Goal: Communication & Community: Answer question/provide support

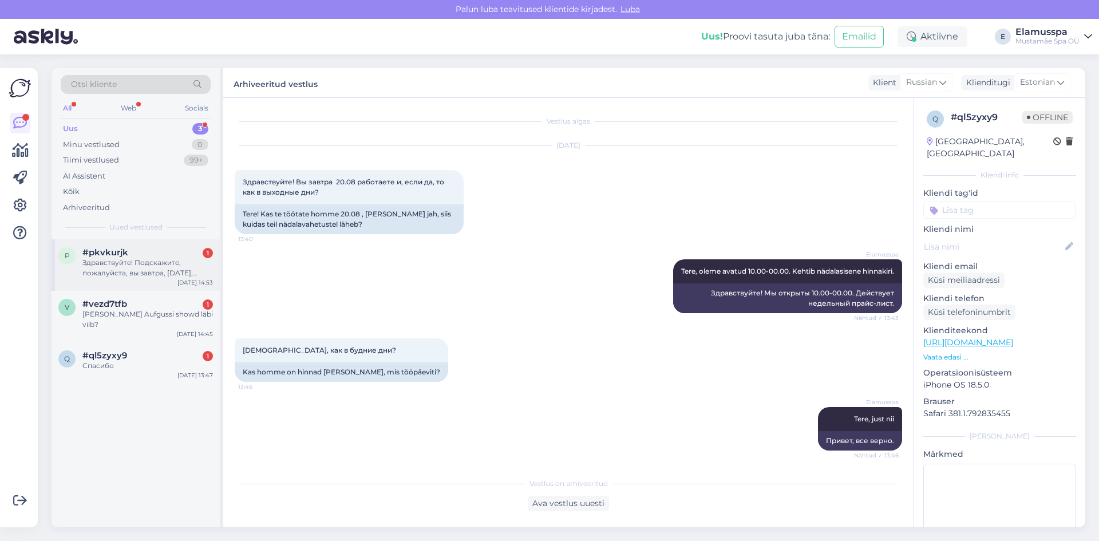
scroll to position [61, 0]
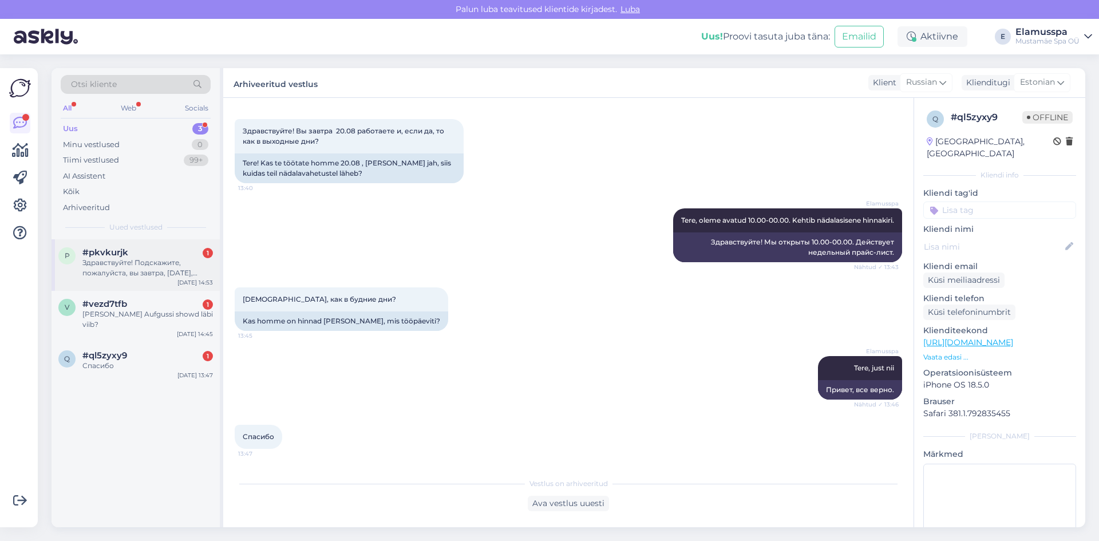
click at [166, 254] on div "#pkvkurjk 1" at bounding box center [147, 252] width 131 height 10
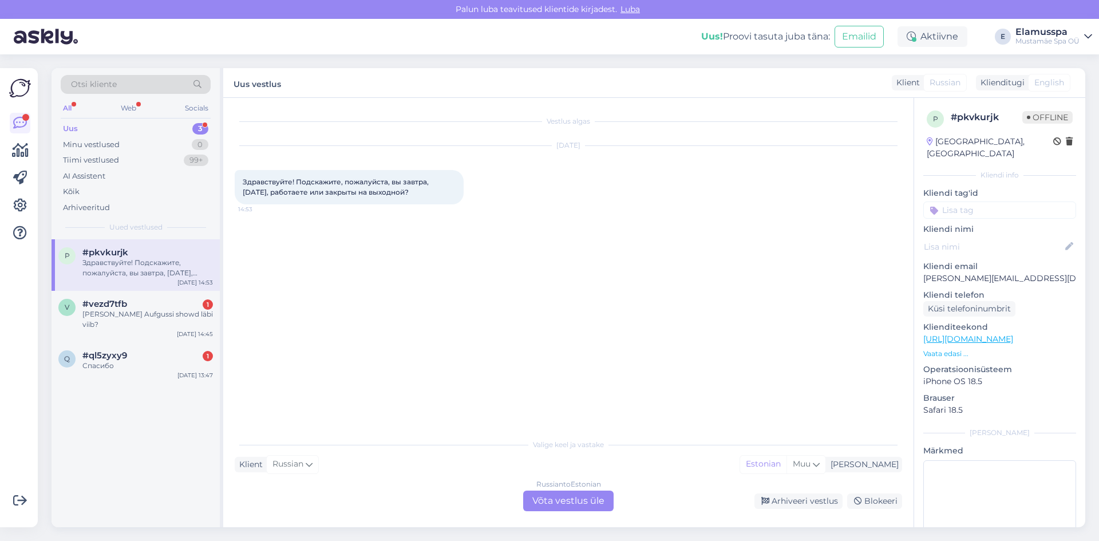
click at [575, 484] on div "Russian to Estonian" at bounding box center [568, 484] width 65 height 10
click at [571, 500] on div "Russian to Estonian Võta vestlus üle" at bounding box center [568, 501] width 90 height 21
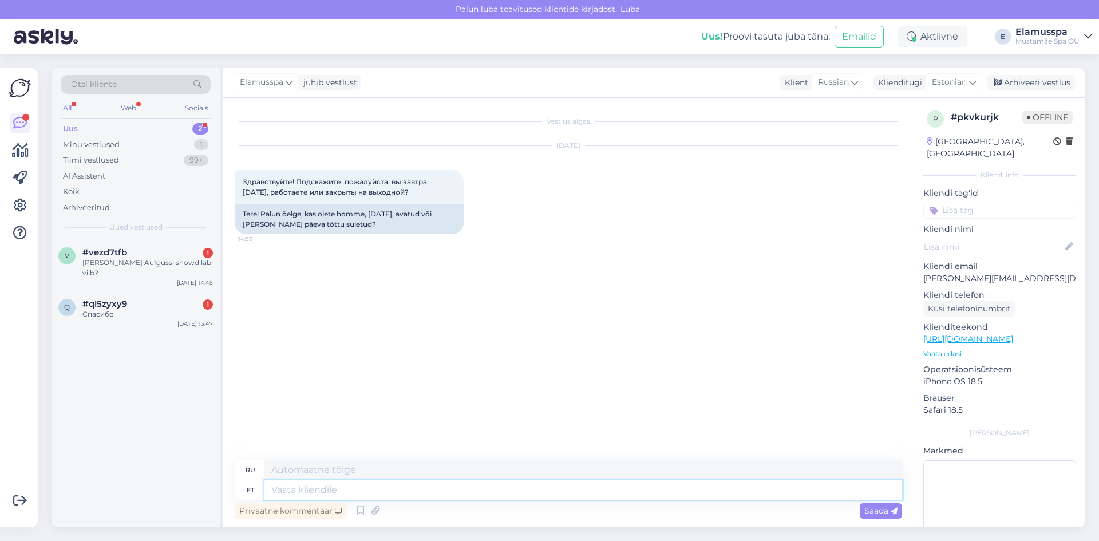
drag, startPoint x: 567, startPoint y: 495, endPoint x: 543, endPoint y: 497, distance: 24.1
click at [567, 495] on textarea at bounding box center [583, 489] width 638 height 19
type textarea "Tere, o"
type textarea "Привет,"
type textarea "Tere, oleme"
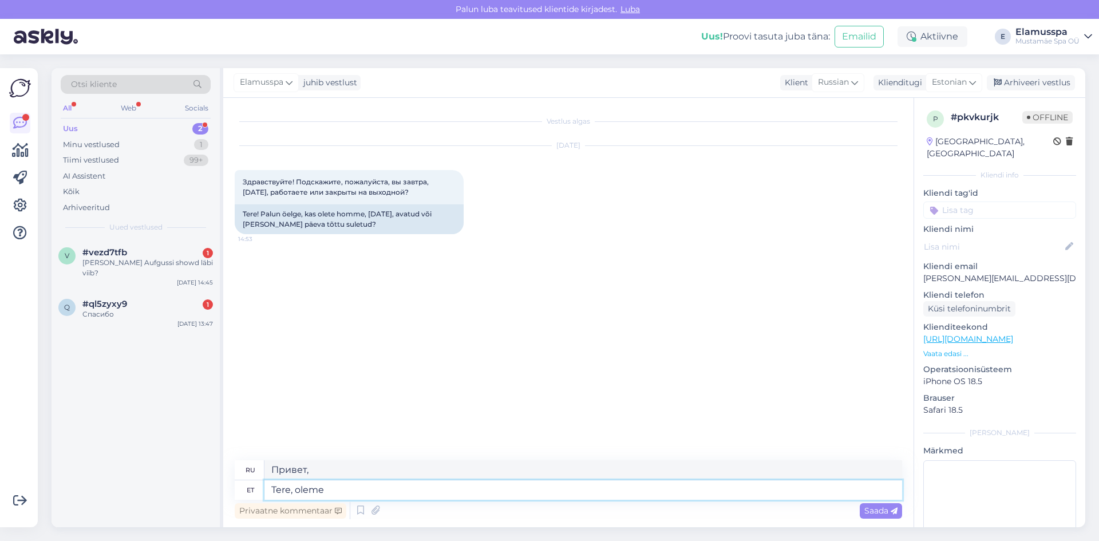
type textarea "Привет, мы здесь"
type textarea "Tere, oleme homme l"
type textarea "Здравствуйте, мы завтра."
type textarea "Tere, oleme homme [PERSON_NAME] 1"
type textarea "Здравствуйте, мы открываемся завтра."
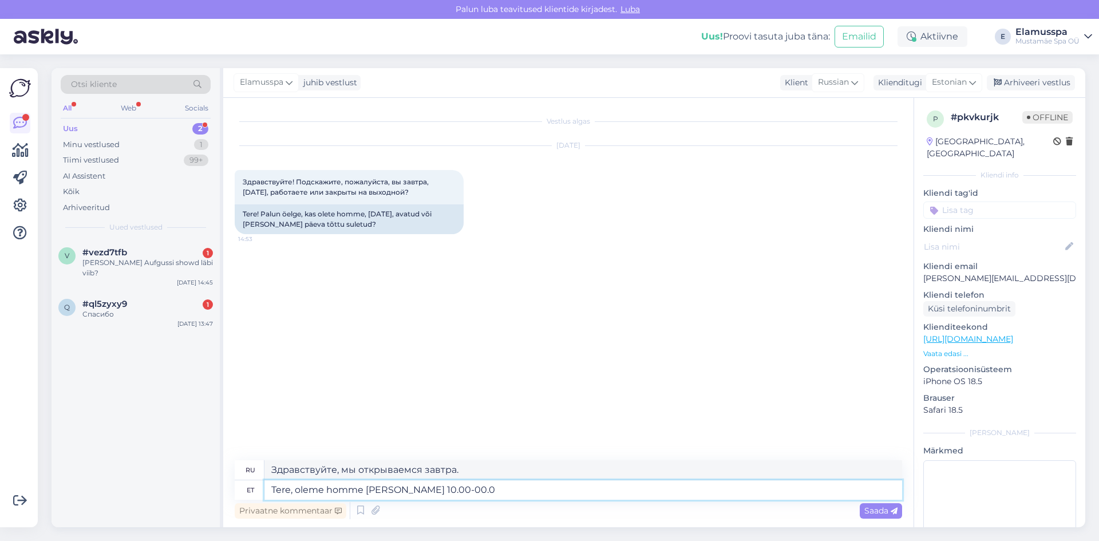
type textarea "Tere, oleme homme [PERSON_NAME] 10.00-00.00"
type textarea "Здравствуйте, мы открыты завтра 10.00-00.00"
type textarea "Tere, oleme homme [PERSON_NAME] 10.00-00.00"
click at [878, 514] on span "Saada" at bounding box center [880, 511] width 33 height 10
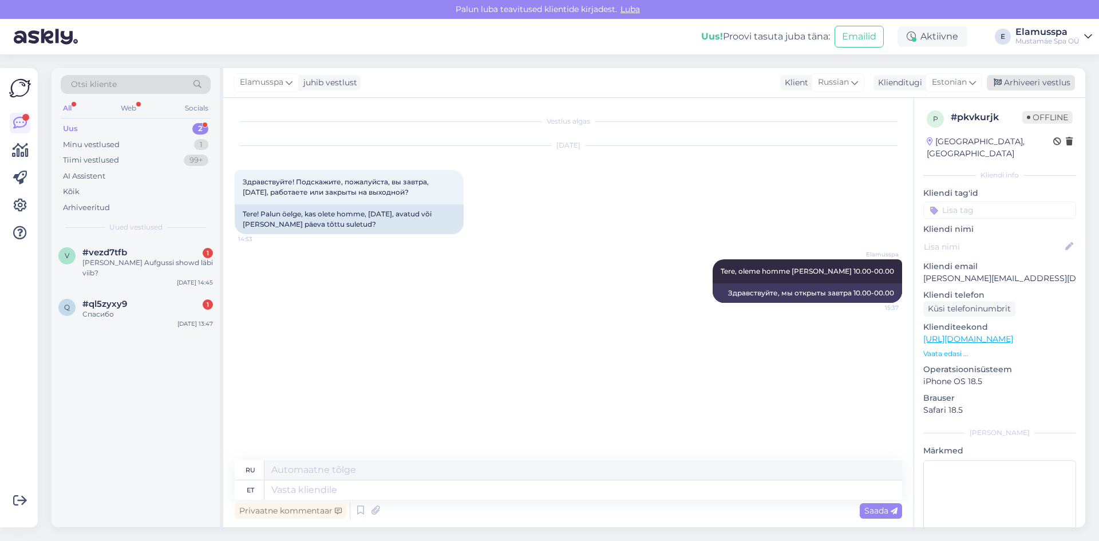
click at [1009, 82] on div "Arhiveeri vestlus" at bounding box center [1031, 82] width 88 height 15
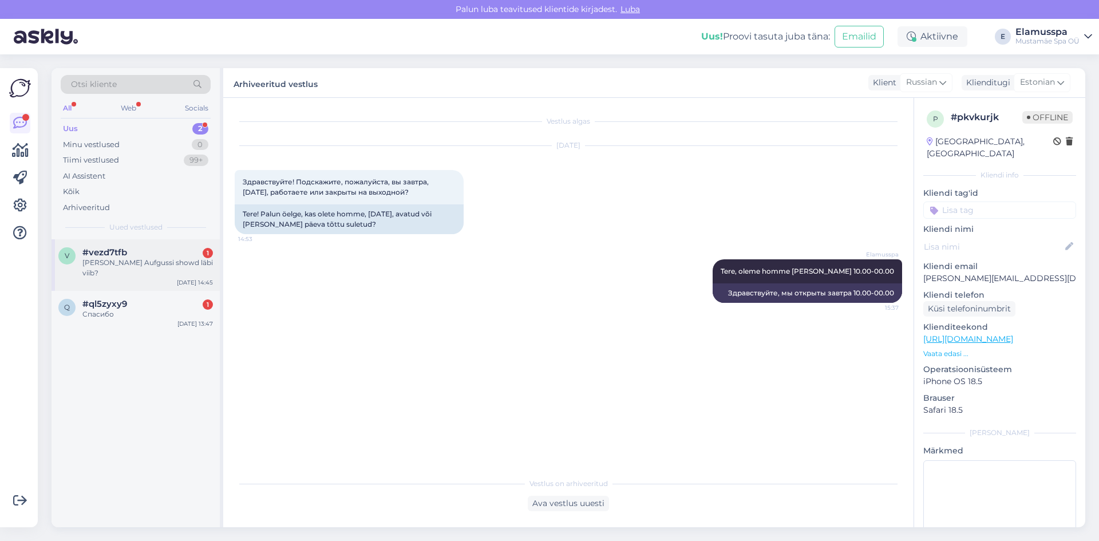
click at [167, 243] on div "v #vezd7tfb 1 [PERSON_NAME] Aufgussi showd läbi viib? [DATE] 14:45" at bounding box center [136, 265] width 168 height 52
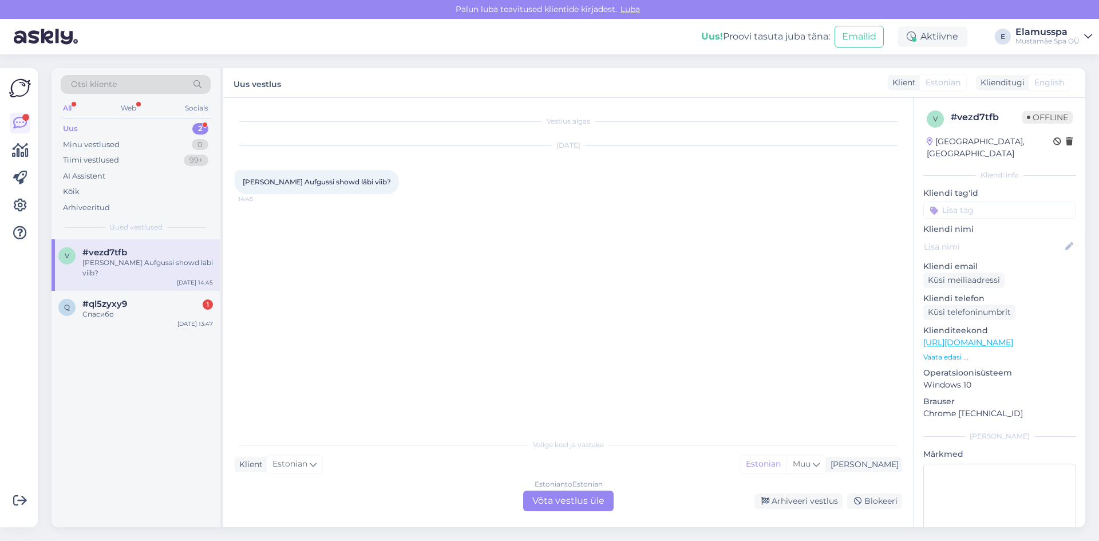
click at [587, 498] on div "Estonian to Estonian Võta vestlus üle" at bounding box center [568, 501] width 90 height 21
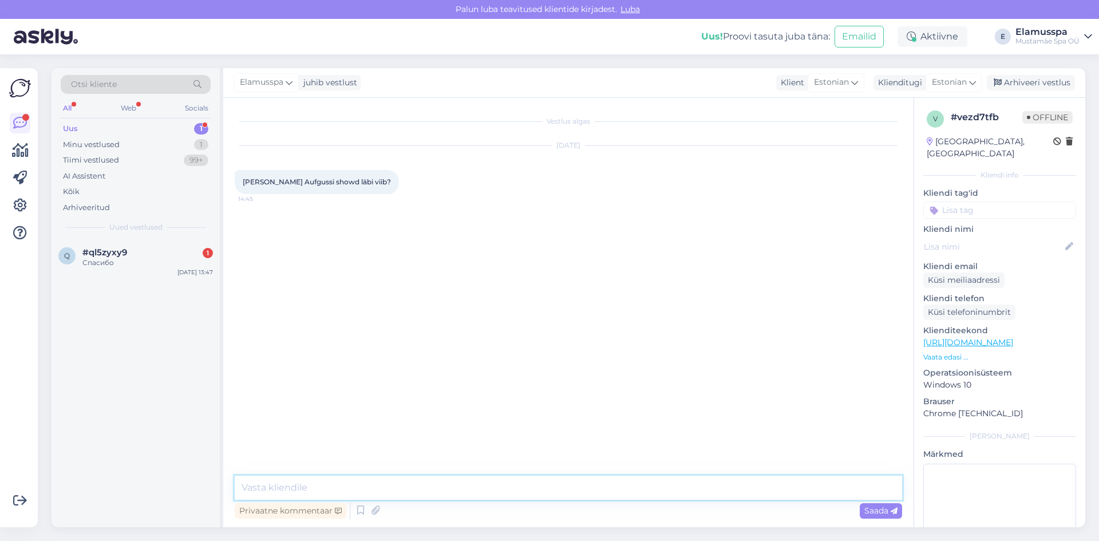
click at [488, 483] on textarea at bounding box center [569, 488] width 668 height 24
type textarea "Tere, [PERSON_NAME] viib showd [PERSON_NAME]."
click at [896, 509] on icon at bounding box center [894, 511] width 7 height 7
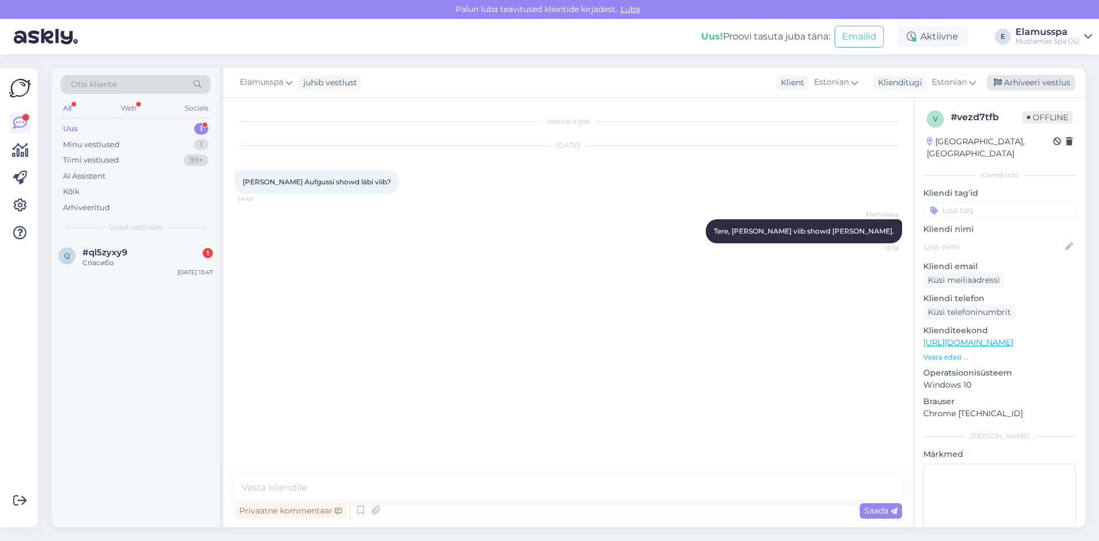
click at [1038, 82] on div "Arhiveeri vestlus" at bounding box center [1031, 82] width 88 height 15
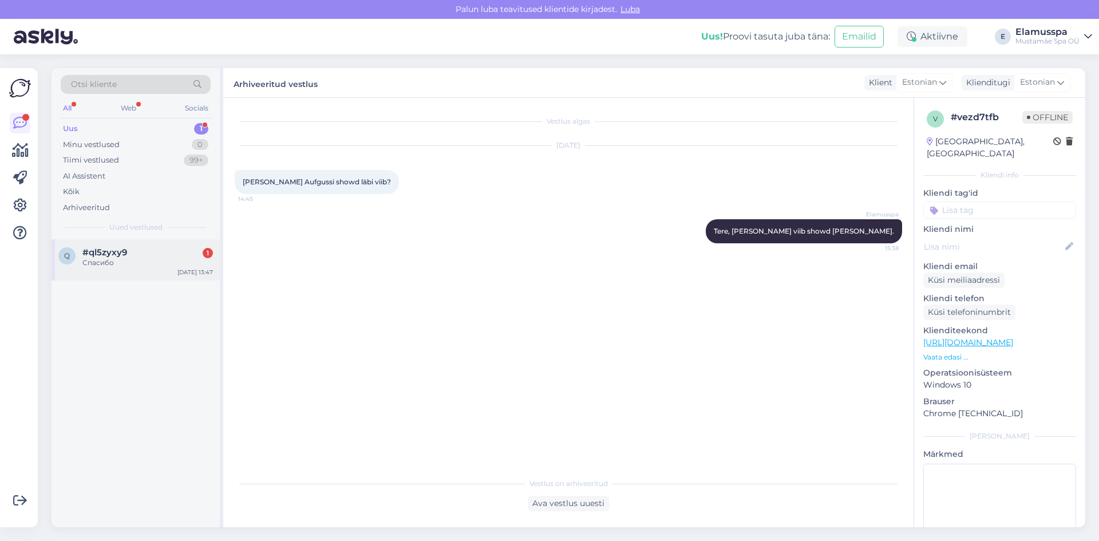
click at [171, 243] on div "q #ql5zyxy9 1 Спасибо [DATE] 13:47" at bounding box center [136, 259] width 168 height 41
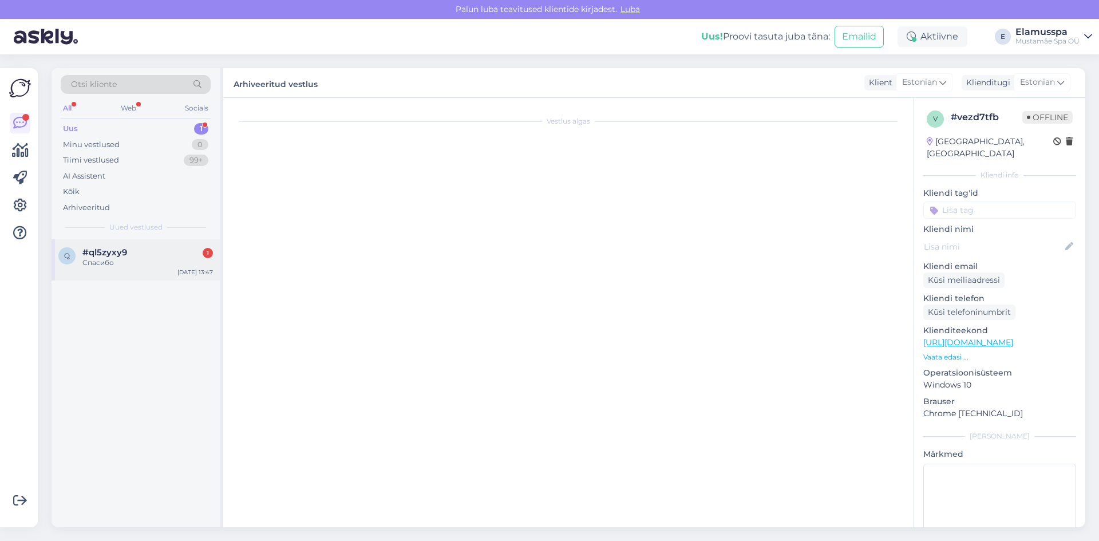
scroll to position [100, 0]
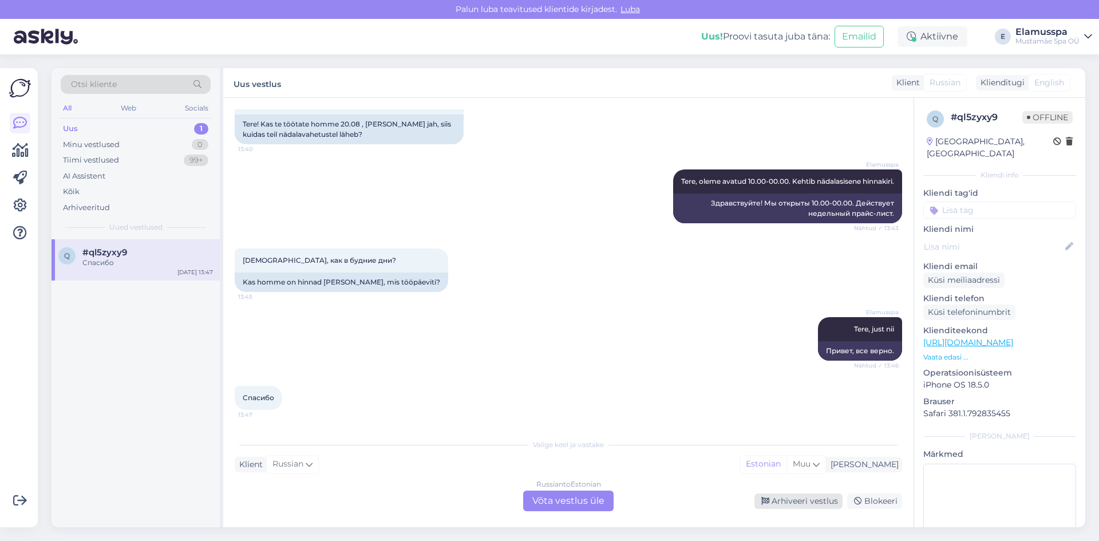
click at [794, 497] on div "Arhiveeri vestlus" at bounding box center [799, 500] width 88 height 15
